Goal: Find specific page/section: Find specific page/section

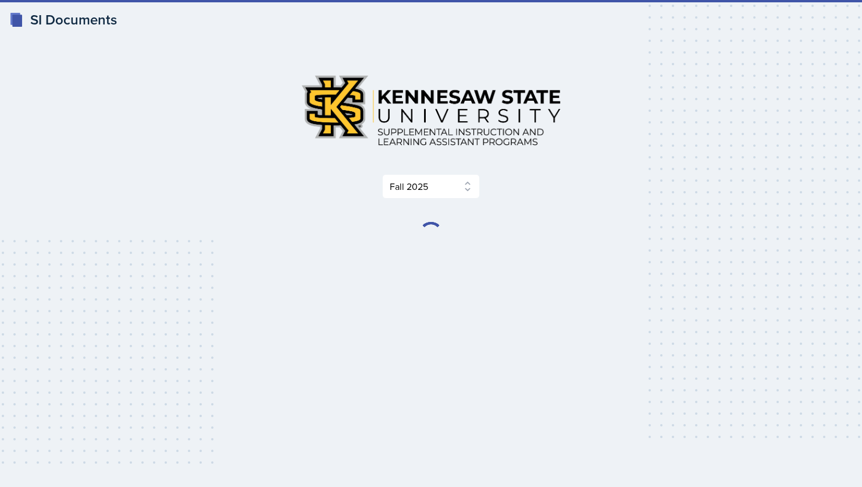
select select "2bed604d-1099-4043-b1bc-2365e8740244"
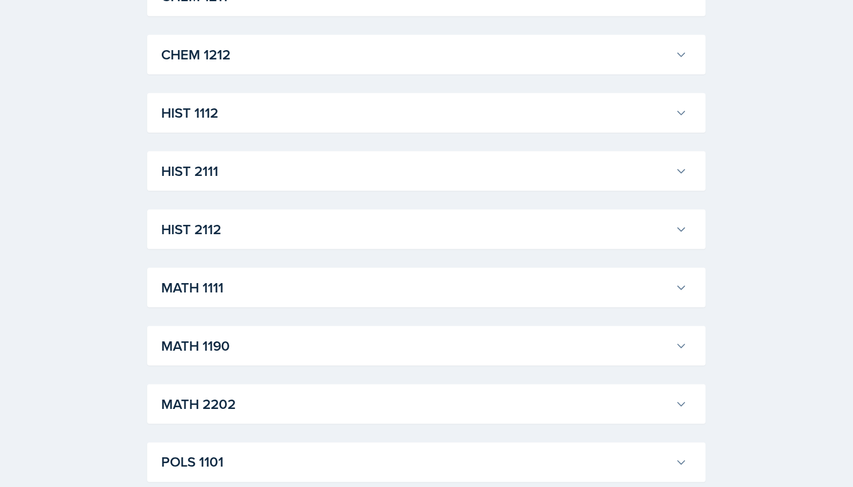
scroll to position [654, 0]
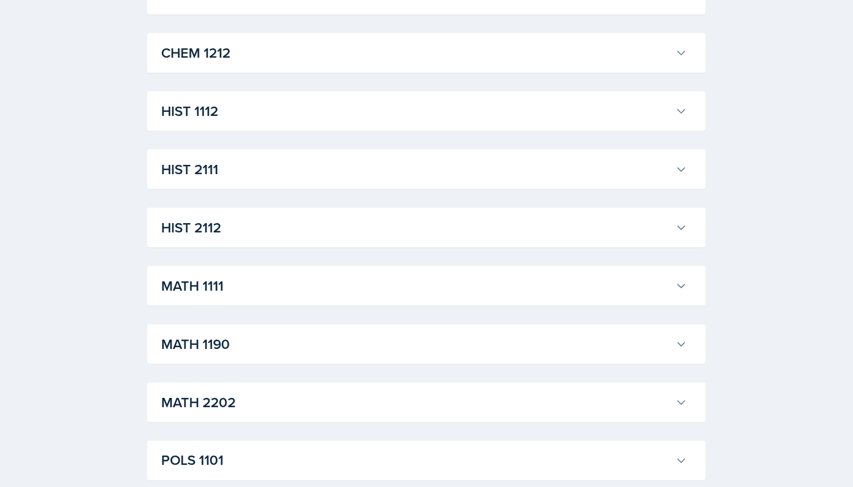
click at [473, 364] on div "ACCT 2101 [PERSON_NAME] Professor: [PERSON_NAME] Export to Google Calendar Recu…" at bounding box center [426, 169] width 559 height 1203
click at [431, 352] on h3 "MATH 1190" at bounding box center [416, 343] width 510 height 21
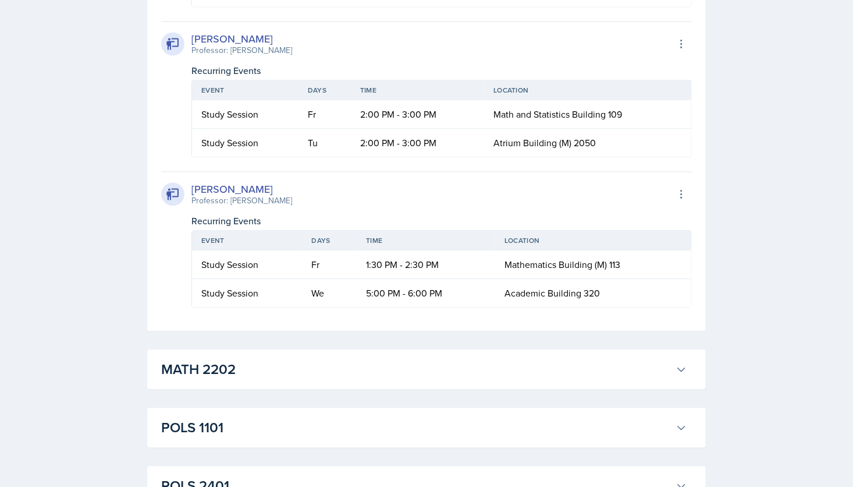
scroll to position [1156, 0]
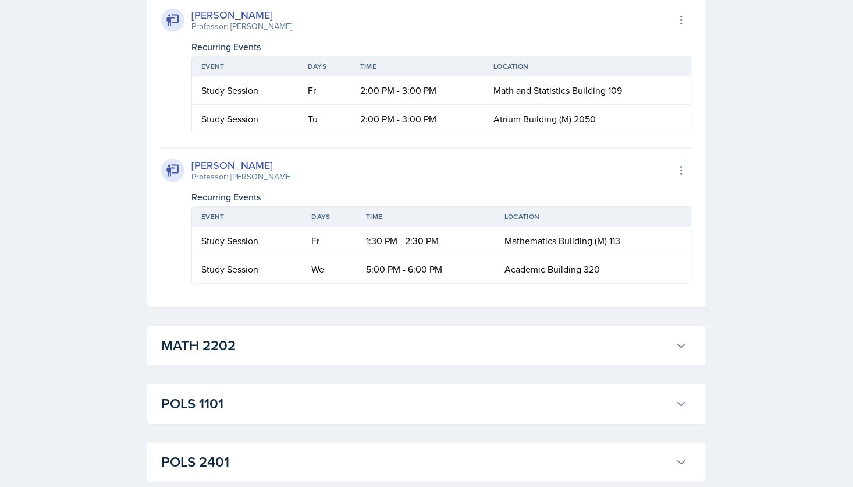
click at [526, 337] on h3 "MATH 2202" at bounding box center [416, 345] width 510 height 21
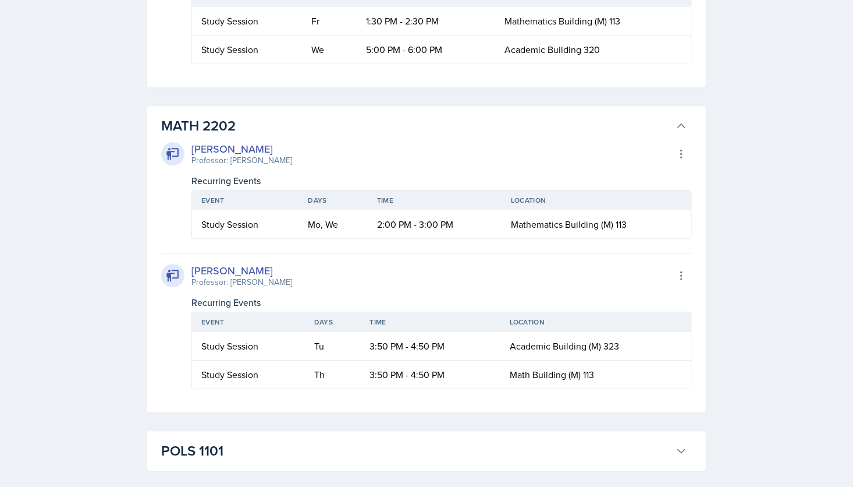
scroll to position [1393, 0]
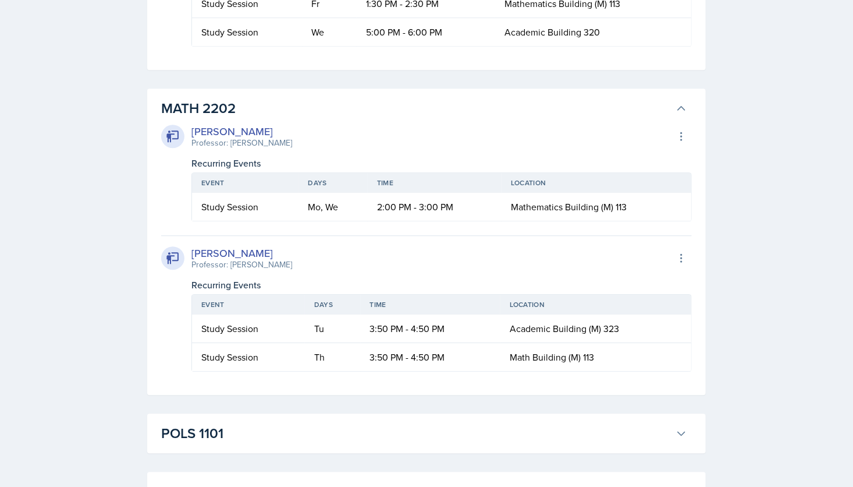
click at [510, 115] on h3 "MATH 2202" at bounding box center [416, 108] width 510 height 21
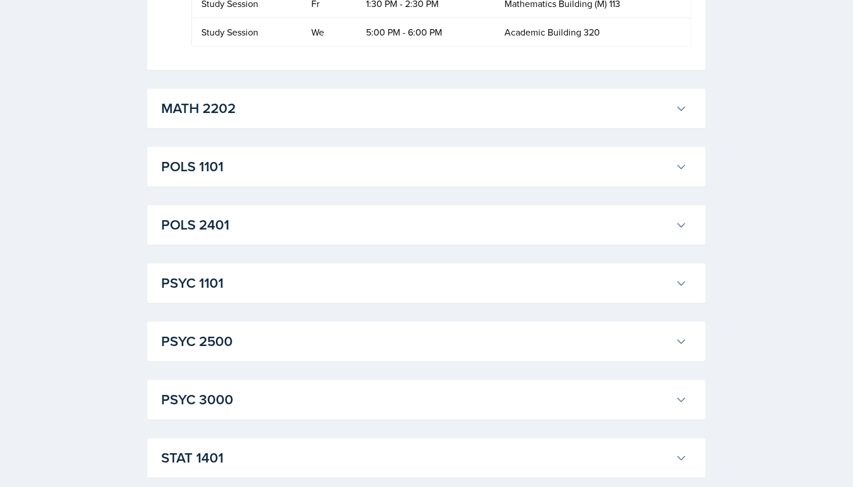
click at [336, 175] on h3 "POLS 1101" at bounding box center [416, 166] width 510 height 21
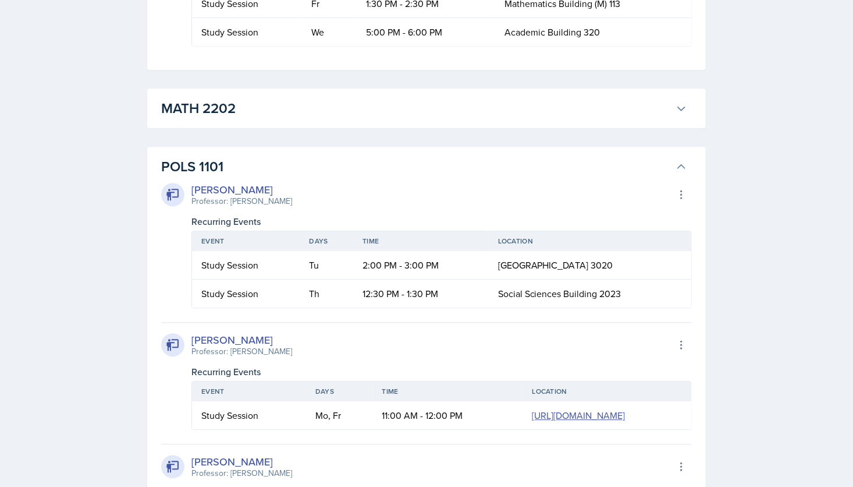
click at [336, 175] on h3 "POLS 1101" at bounding box center [416, 166] width 510 height 21
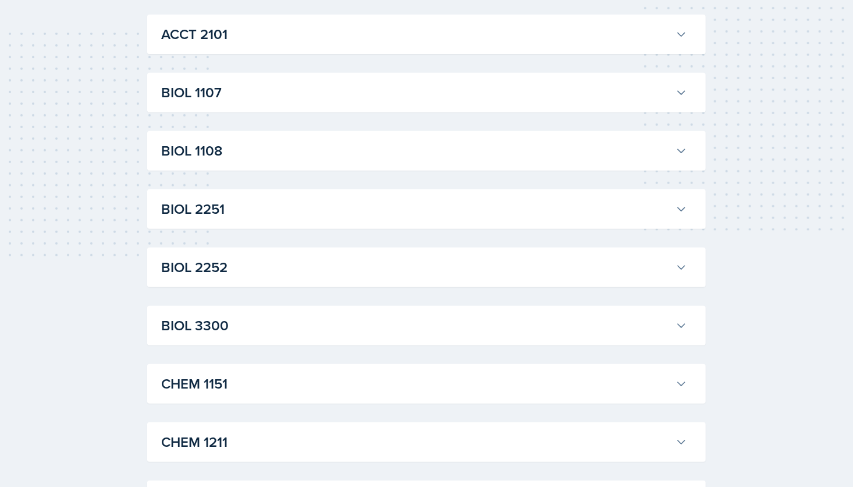
scroll to position [176, 0]
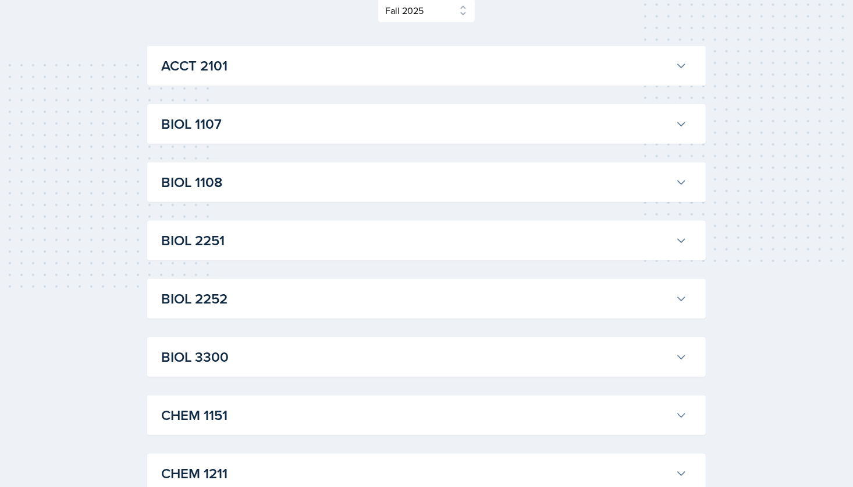
click at [462, 105] on div "BIOL 1107 [PERSON_NAME] Professor: Army [PERSON_NAME] Export to Google Calendar…" at bounding box center [426, 124] width 559 height 40
click at [436, 121] on h3 "BIOL 1107" at bounding box center [416, 123] width 510 height 21
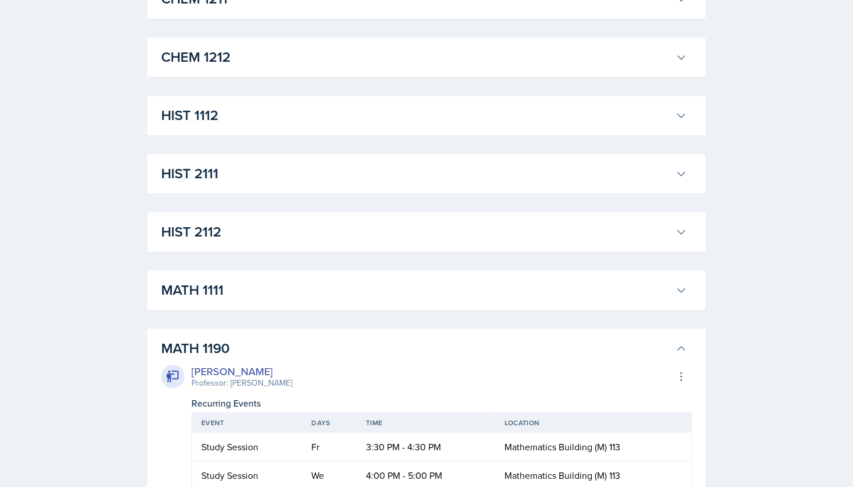
scroll to position [1106, 0]
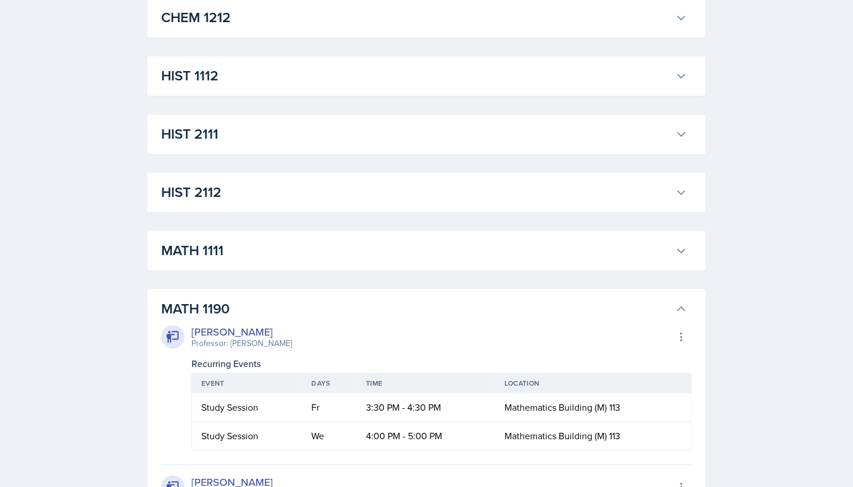
click at [317, 261] on h3 "MATH 1111" at bounding box center [416, 250] width 510 height 21
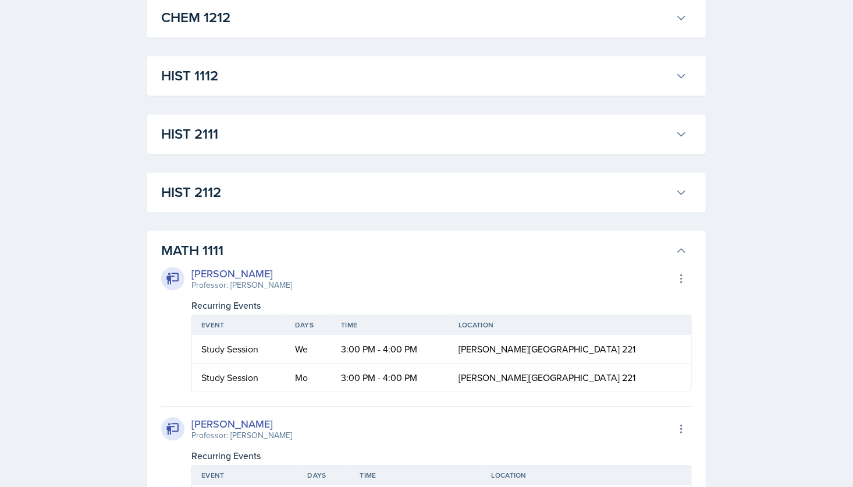
click at [292, 261] on h3 "MATH 1111" at bounding box center [416, 250] width 510 height 21
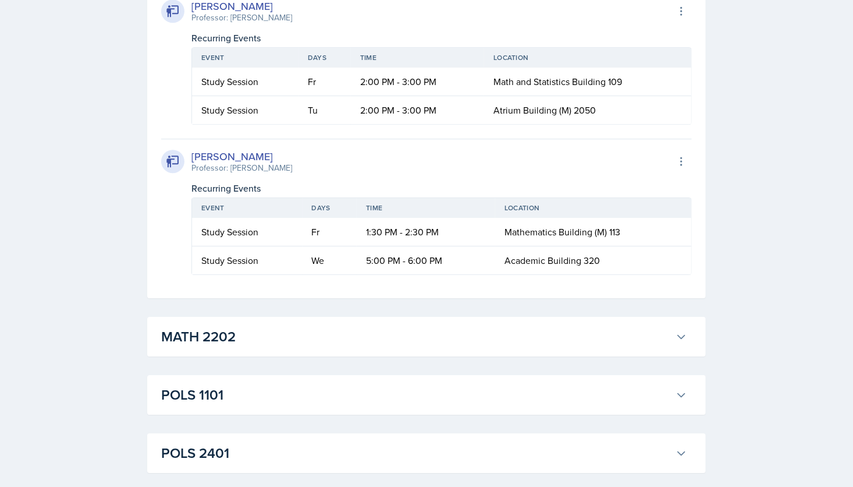
scroll to position [1589, 0]
